Goal: Answer question/provide support: Share knowledge or assist other users

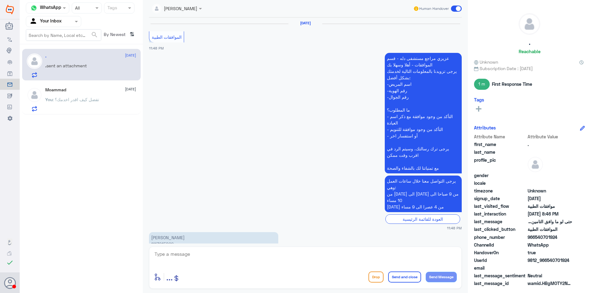
scroll to position [791, 0]
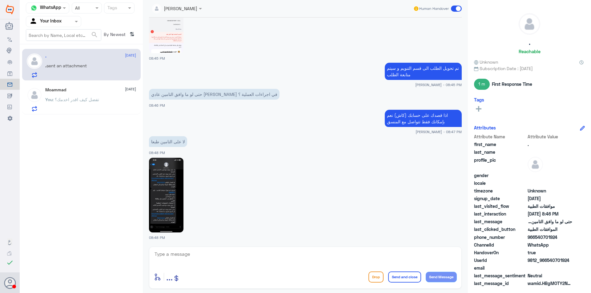
click at [164, 178] on img at bounding box center [166, 195] width 34 height 75
click at [215, 251] on textarea at bounding box center [305, 257] width 303 height 15
type textarea "h"
type textarea "استاذي تم متابعة الطلب مره اخرى و التأمين يطلب العلاجات المتسخدمه قبل"
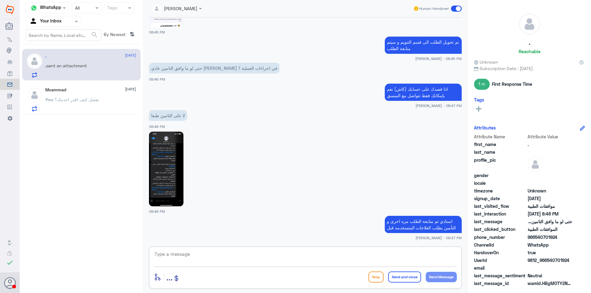
click at [84, 102] on span ": تفضل كيف اقدر اخدمك؟" at bounding box center [76, 99] width 47 height 5
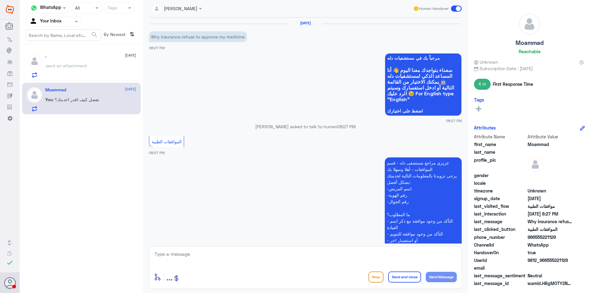
scroll to position [126, 0]
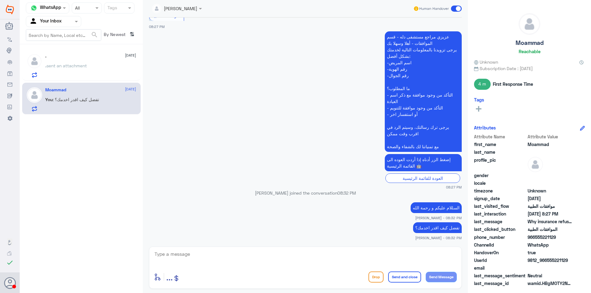
click at [240, 253] on textarea at bounding box center [305, 257] width 303 height 15
type textarea "س"
type textarea "سعدنا بخدمتكم و قدامكم العافية"
click at [396, 277] on button "Send and close" at bounding box center [404, 277] width 33 height 11
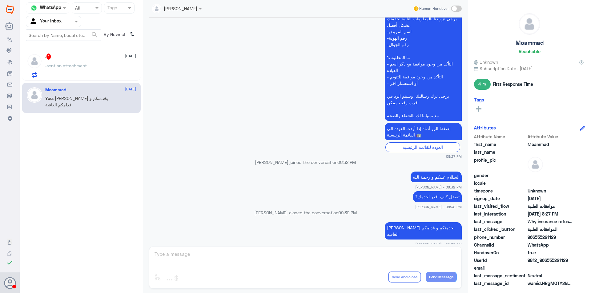
click at [61, 65] on span "sent an attachment" at bounding box center [67, 65] width 40 height 5
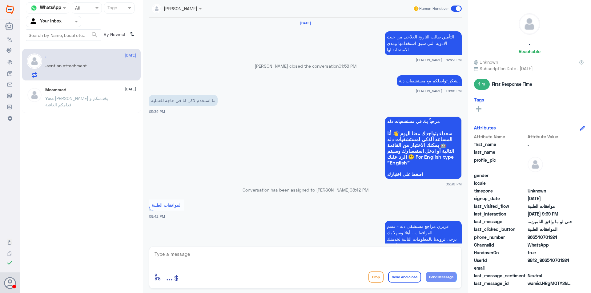
scroll to position [548, 0]
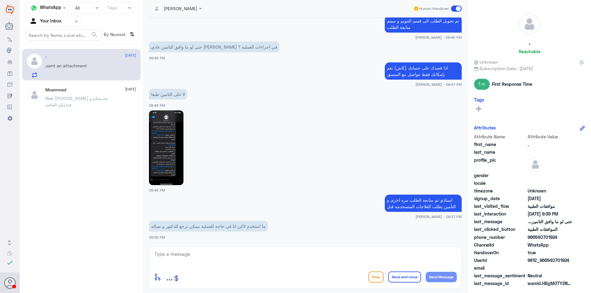
click at [212, 253] on textarea at bounding box center [305, 257] width 303 height 15
type textarea "نعتذر منك ما عندنا صلاحيه في التواصل مع الأطباء"
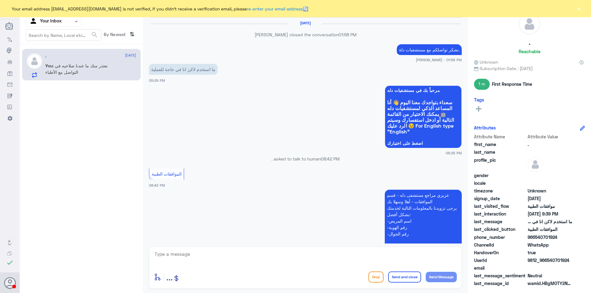
scroll to position [544, 0]
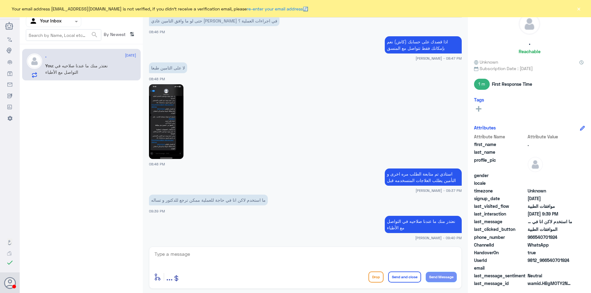
click at [579, 9] on button "×" at bounding box center [579, 9] width 6 height 6
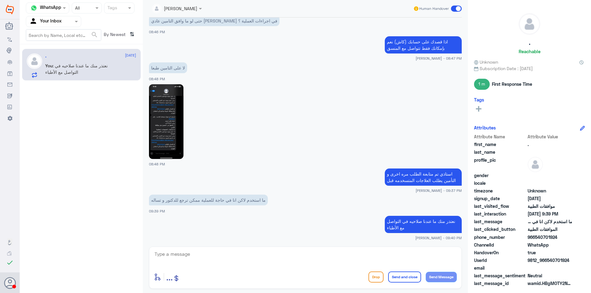
click at [70, 25] on div "Agent Filter Your Inbox" at bounding box center [49, 21] width 47 height 9
click at [62, 71] on div "Your Team" at bounding box center [53, 77] width 55 height 14
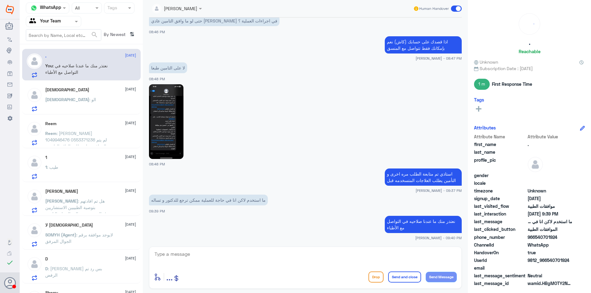
click at [77, 100] on div "سبحان : الو" at bounding box center [90, 105] width 91 height 14
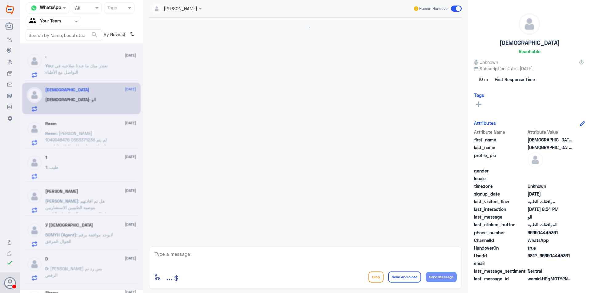
scroll to position [556, 0]
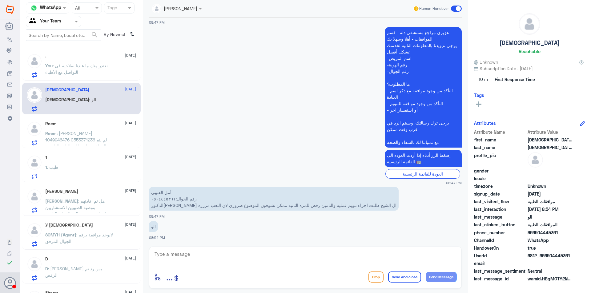
click at [76, 65] on span ": نعتذر منك ما عندنا صلاحيه في التواصل مع الأطباء" at bounding box center [76, 69] width 63 height 12
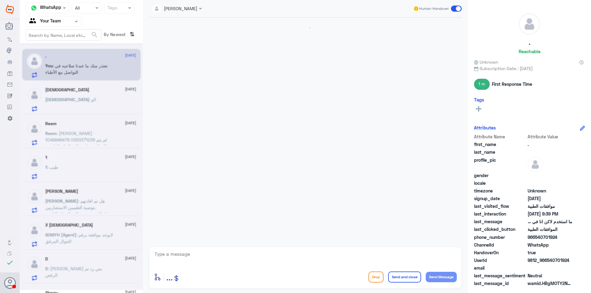
scroll to position [544, 0]
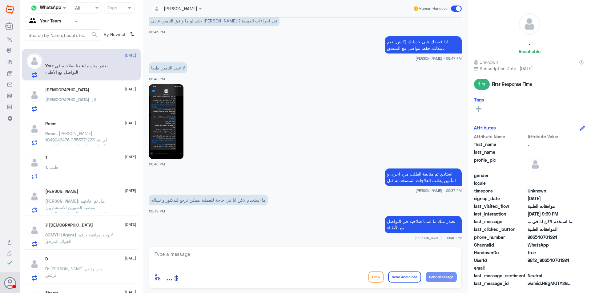
click at [96, 140] on span ": ريم الشقاوي 1049946476 0553371236 لم يتم الموافقة على طلب العلاج الطبيعي" at bounding box center [76, 140] width 62 height 18
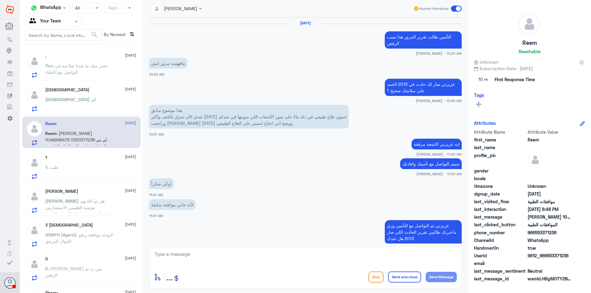
scroll to position [432, 0]
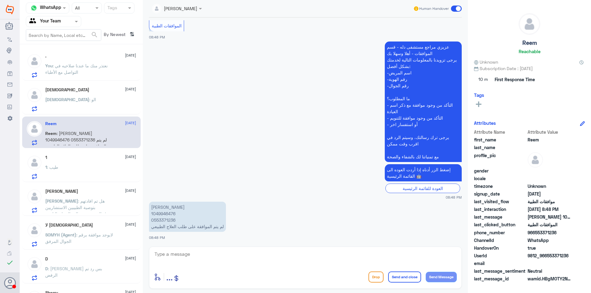
click at [171, 215] on p "ريم الشقاوي 1049946476 0553371236 لم يتم الموافقة على طلب العلاج الطبيعي" at bounding box center [187, 217] width 77 height 30
copy p "1049946476"
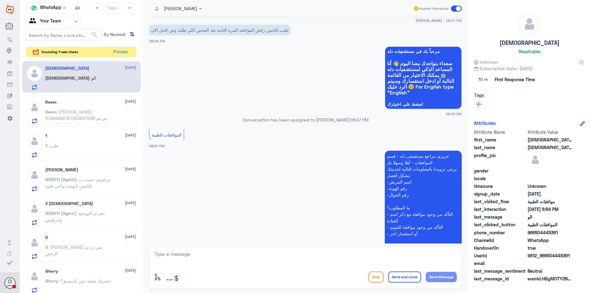
scroll to position [556, 0]
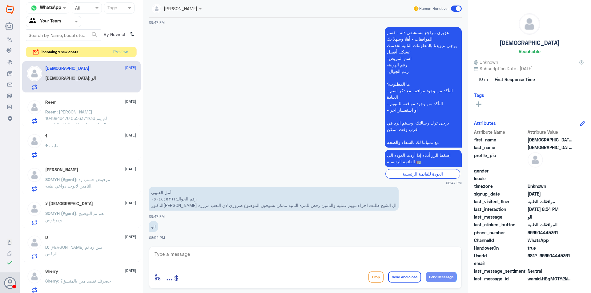
click at [49, 21] on input "text" at bounding box center [46, 21] width 34 height 7
click at [49, 50] on div "Your Inbox" at bounding box center [53, 55] width 55 height 14
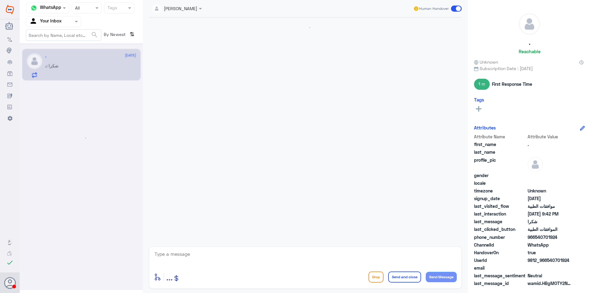
scroll to position [553, 0]
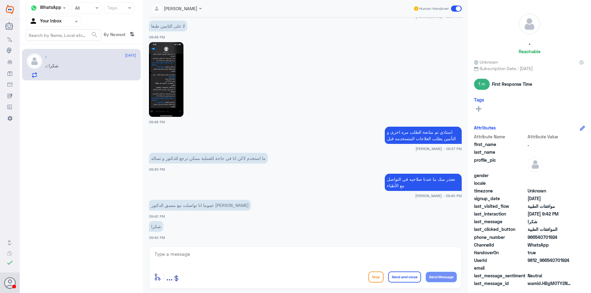
click at [250, 253] on textarea at bounding box center [305, 257] width 303 height 15
type textarea "h"
type textarea "العفو و قدامك العافية"
click at [398, 275] on button "Send and close" at bounding box center [404, 277] width 33 height 11
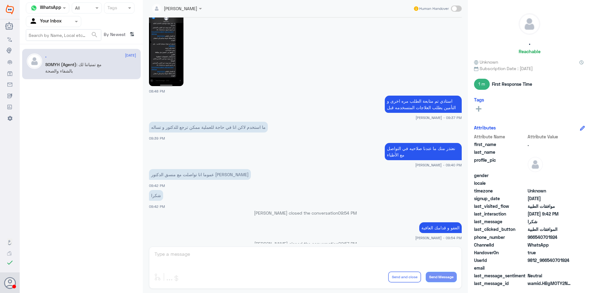
scroll to position [604, 0]
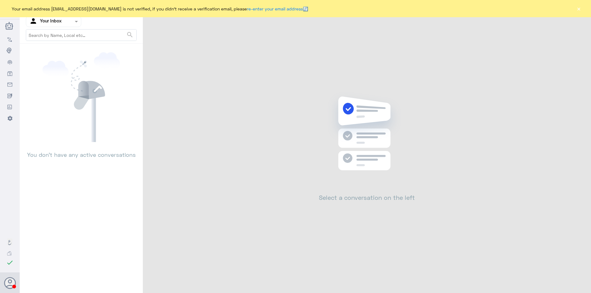
click at [65, 26] on div "Agent Filter Your Inbox" at bounding box center [49, 21] width 47 height 9
click at [60, 71] on div "Your Team" at bounding box center [53, 77] width 55 height 14
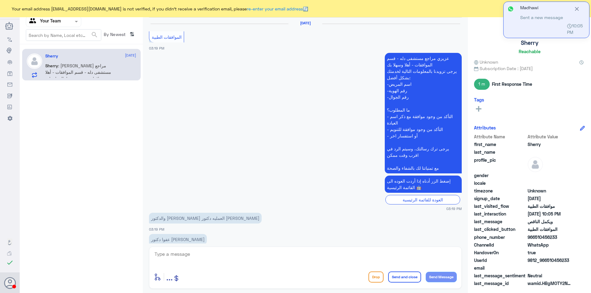
scroll to position [554, 0]
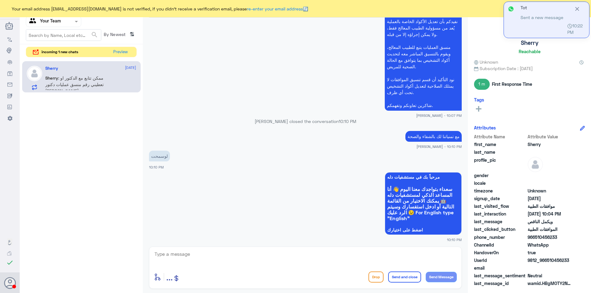
scroll to position [1347, 0]
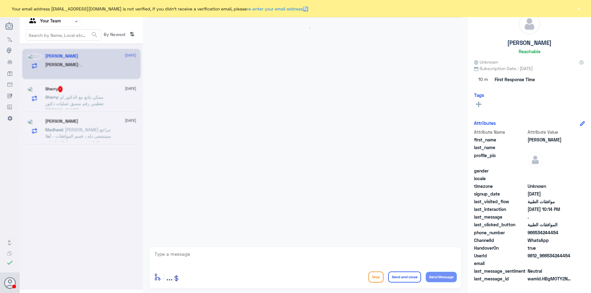
scroll to position [512, 0]
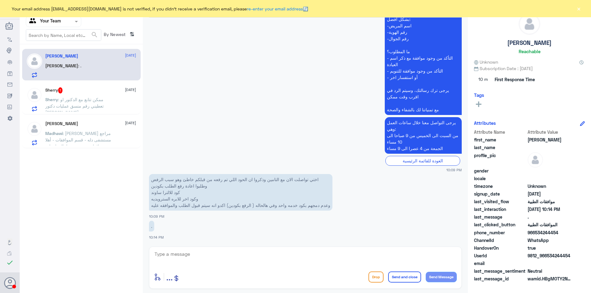
click at [82, 103] on p "Sherry : ممكن تتابع مع الدكتور او تعطيني رقم منسق عمليات دكتور [PERSON_NAME]" at bounding box center [79, 103] width 69 height 15
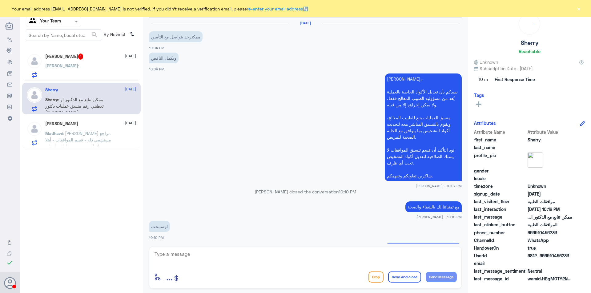
scroll to position [635, 0]
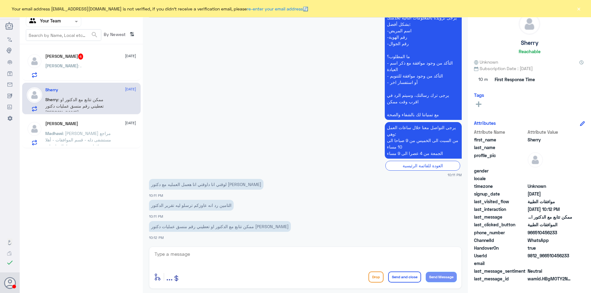
click at [76, 67] on div "Nora : ." at bounding box center [90, 71] width 91 height 14
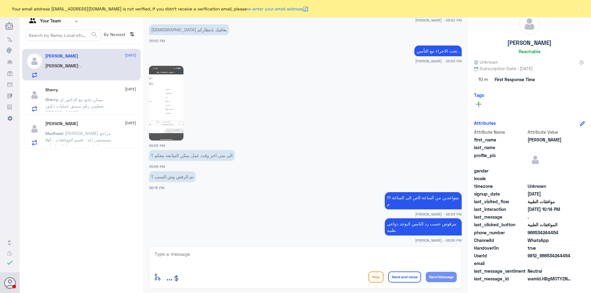
scroll to position [1638, 0]
